Goal: Find contact information: Find contact information

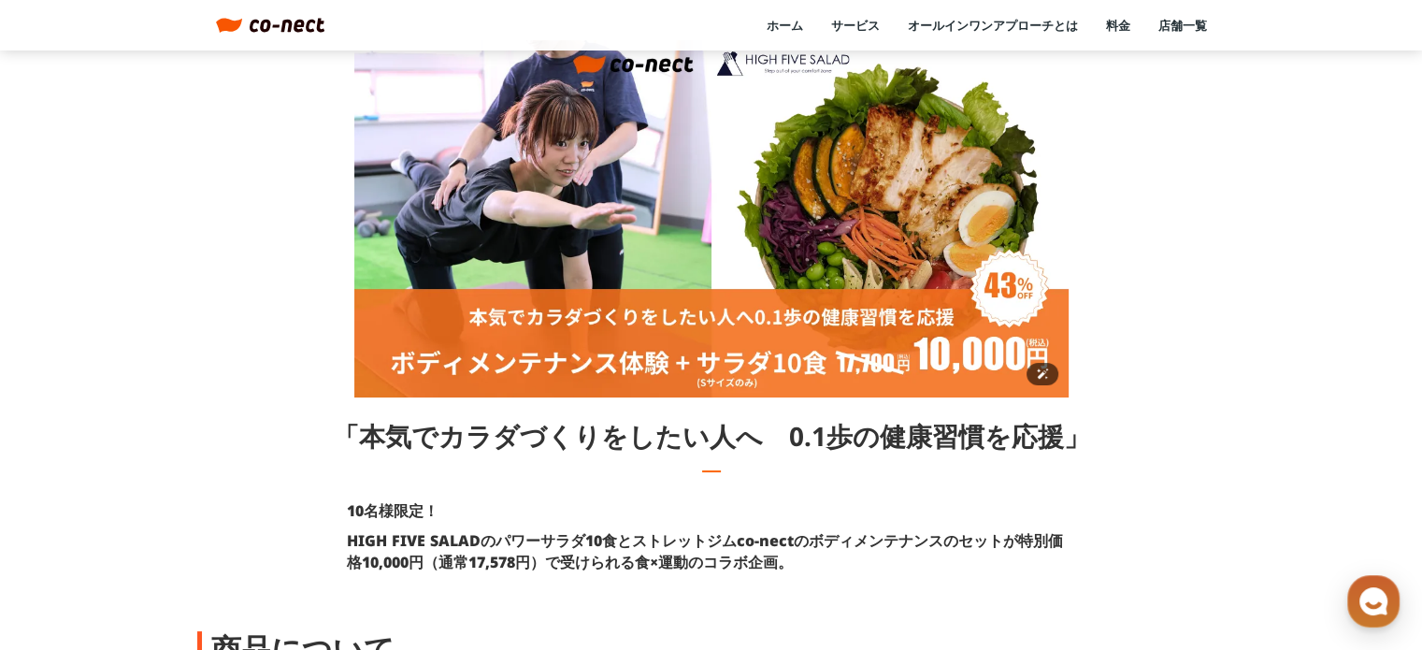
scroll to position [105, 0]
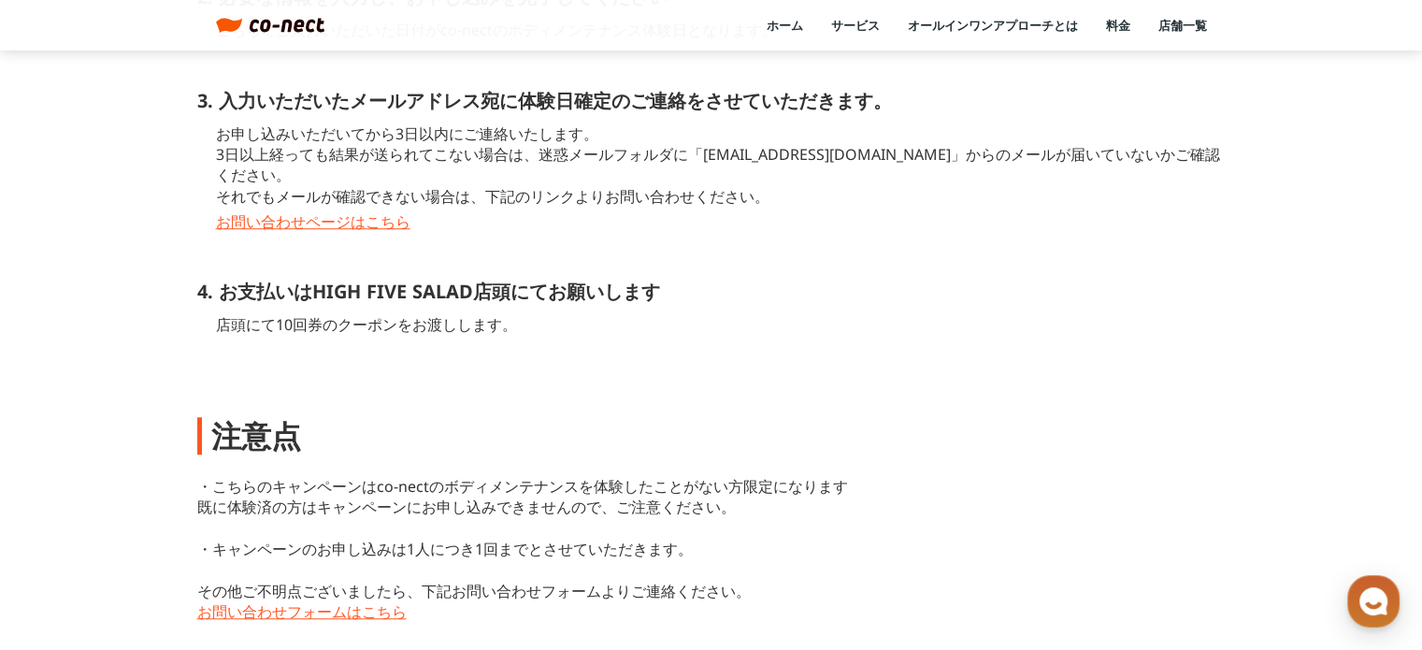
scroll to position [1453, 0]
click at [366, 213] on link "お問い合わせページはこちら" at bounding box center [721, 223] width 1010 height 21
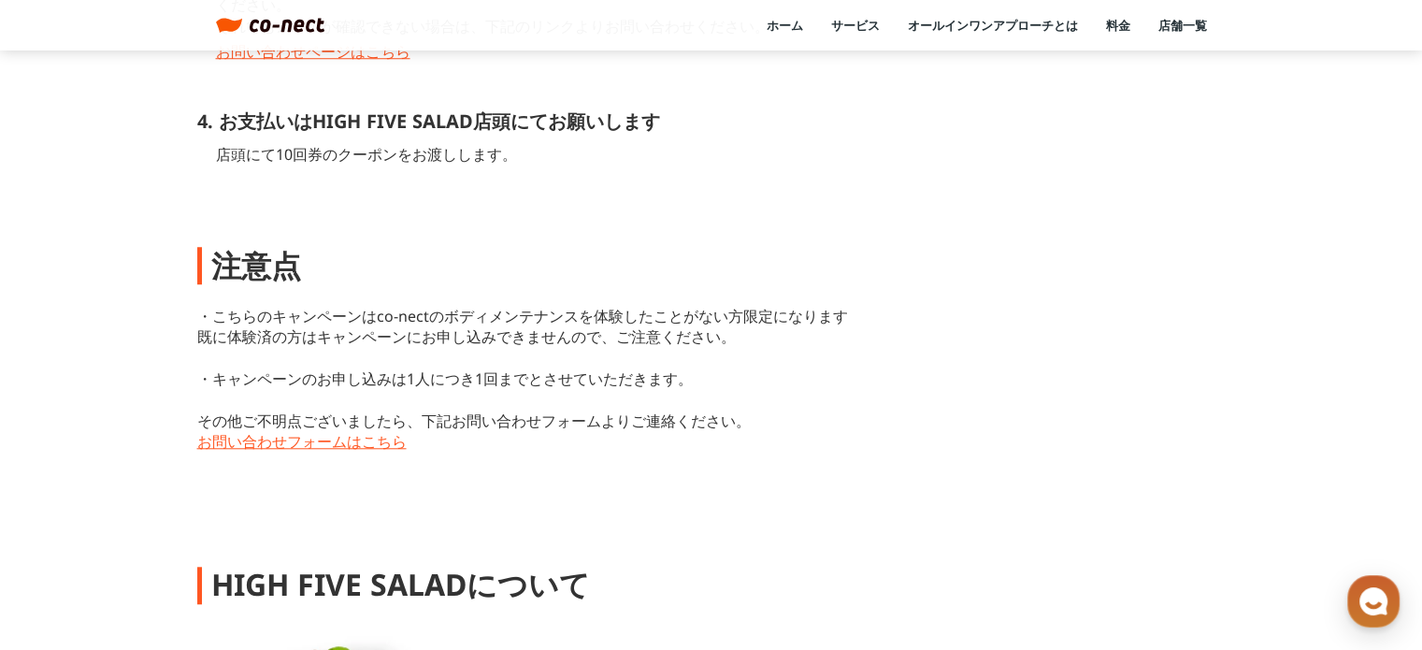
scroll to position [1623, 0]
